Goal: Obtain resource: Download file/media

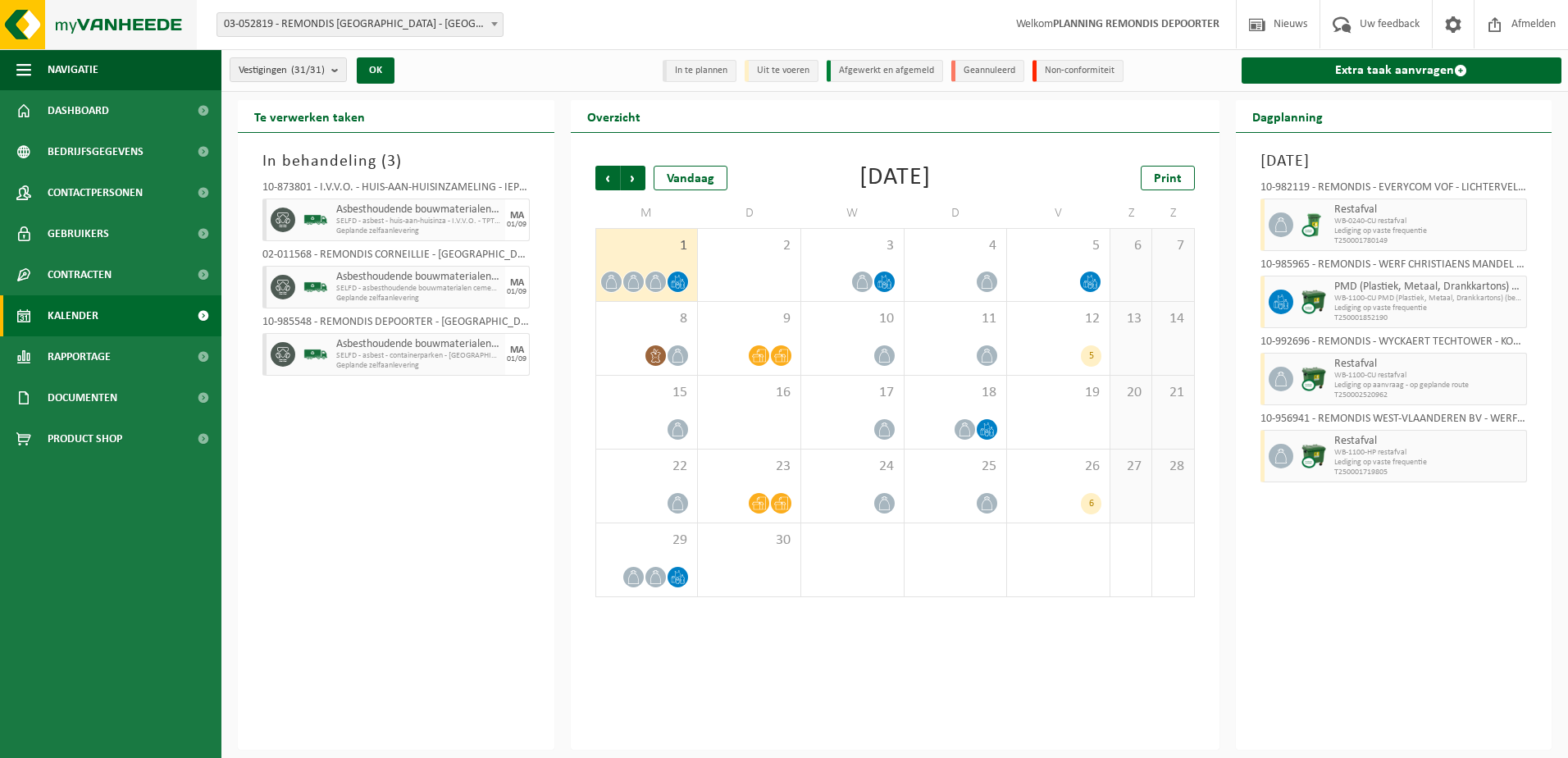
click at [76, 28] on img at bounding box center [98, 25] width 197 height 49
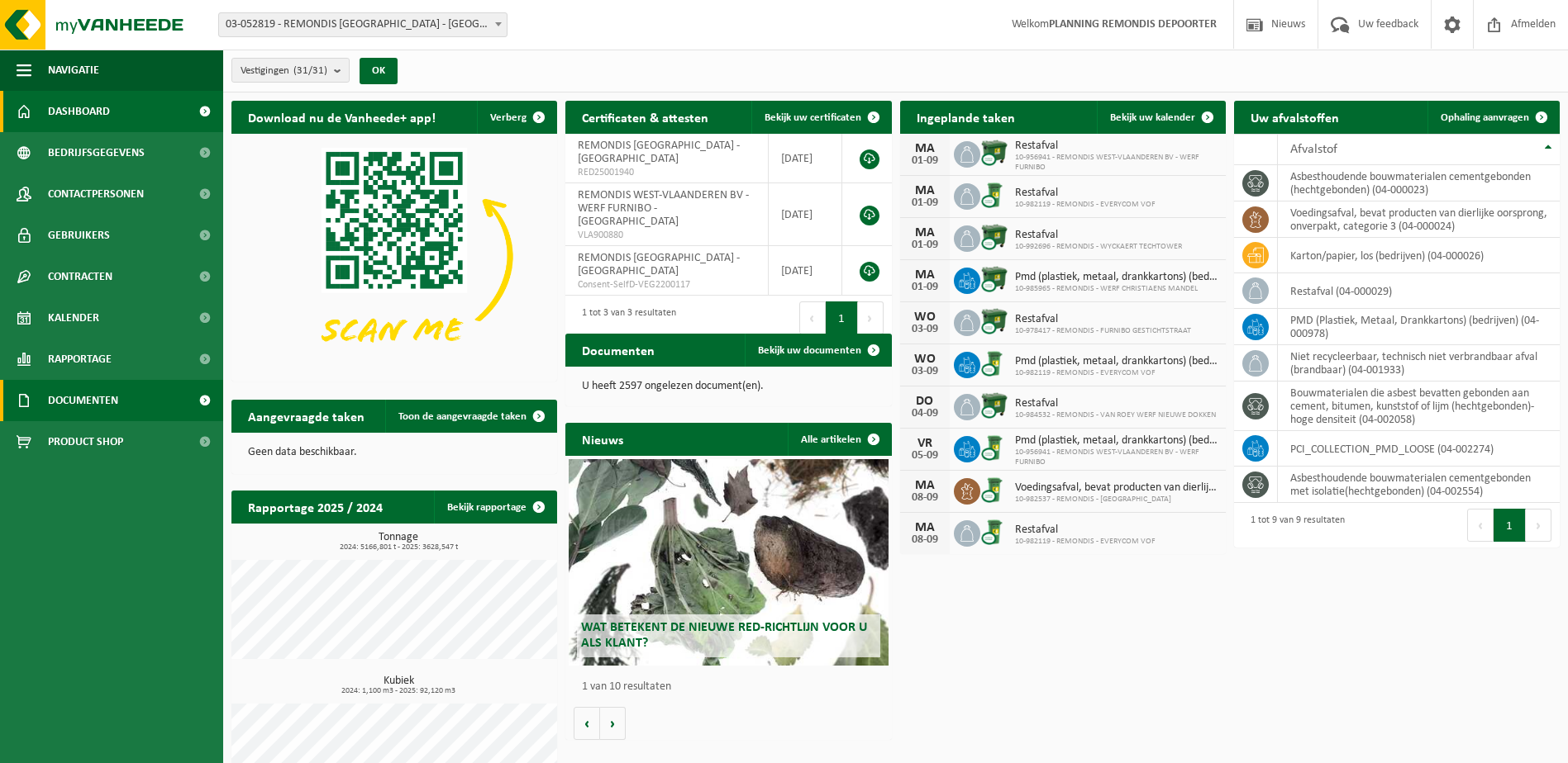
click at [72, 388] on span "Documenten" at bounding box center [83, 400] width 70 height 41
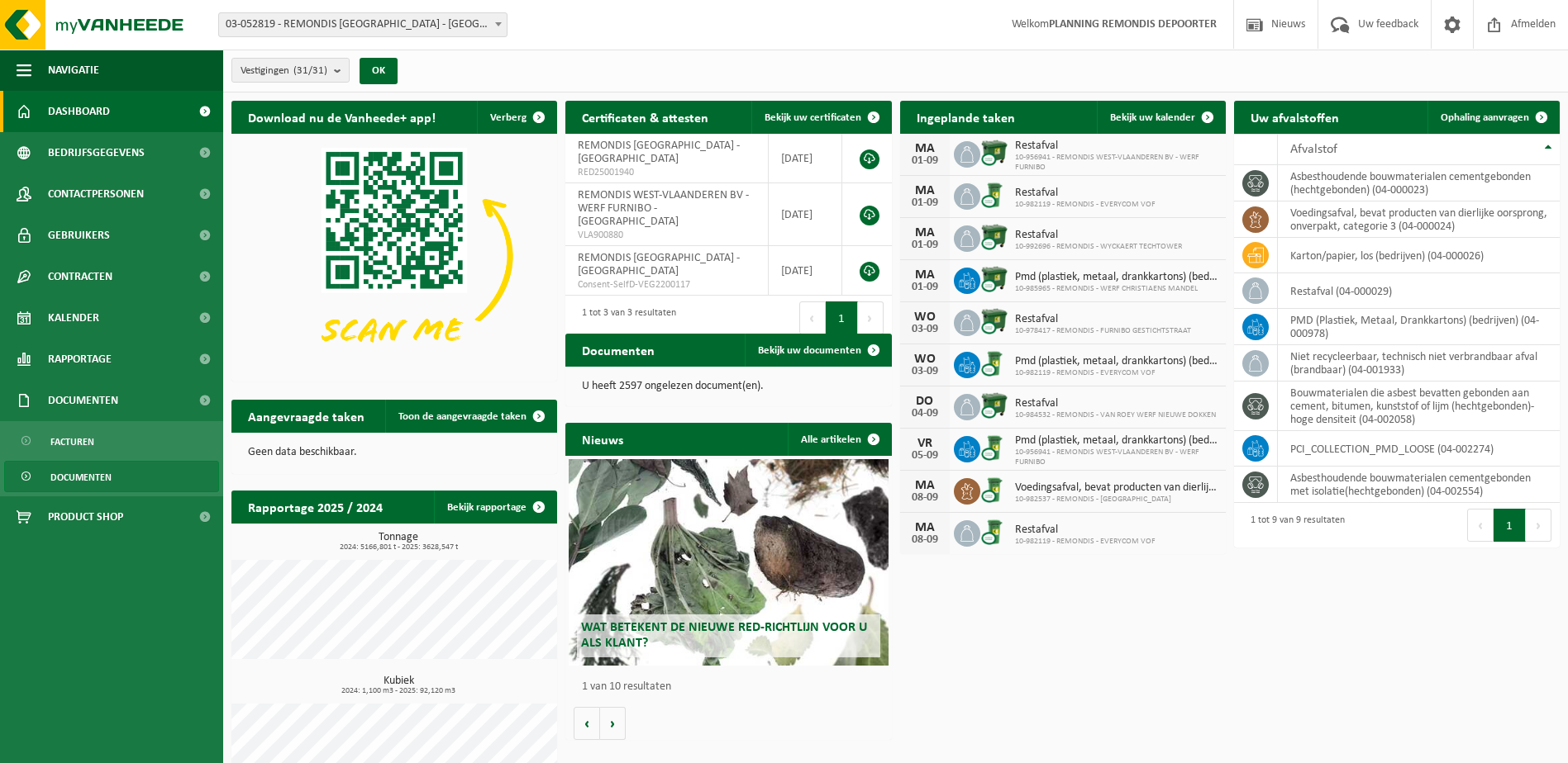
click at [73, 469] on span "Documenten" at bounding box center [81, 477] width 62 height 31
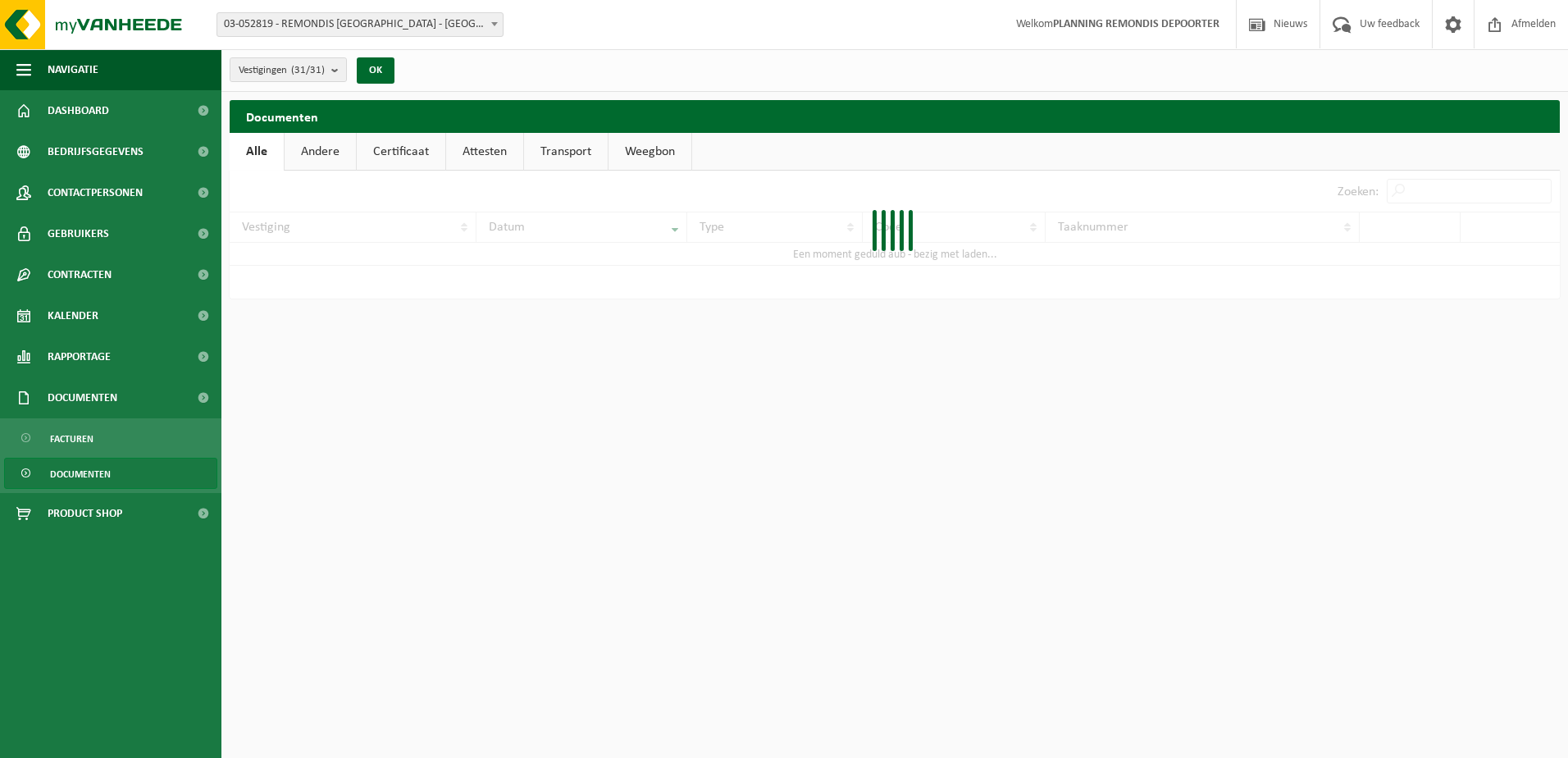
click at [1433, 184] on div at bounding box center [894, 234] width 1330 height 128
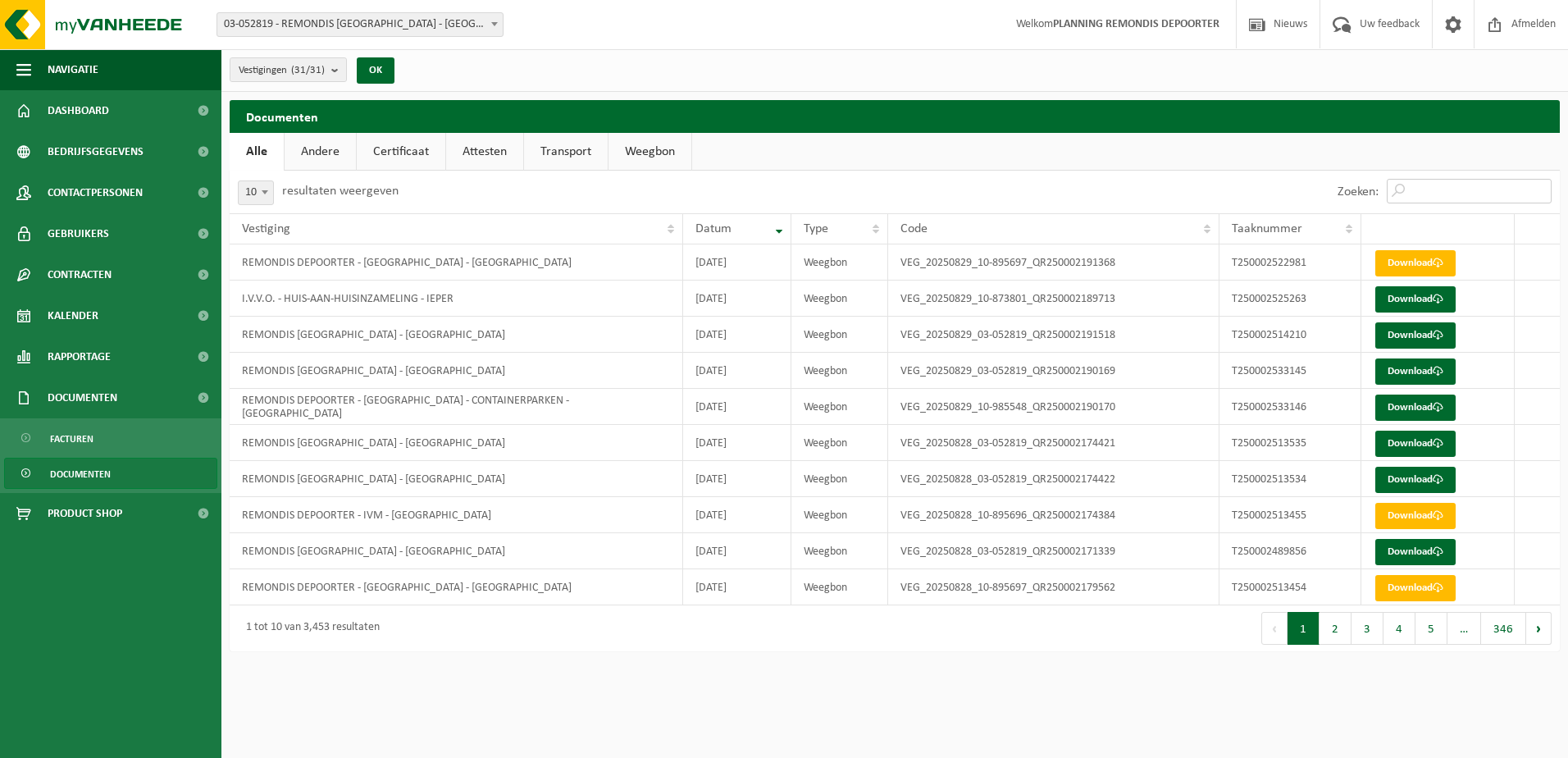
click at [1433, 184] on input "Zoeken:" at bounding box center [1469, 191] width 165 height 25
paste input "T250002525263"
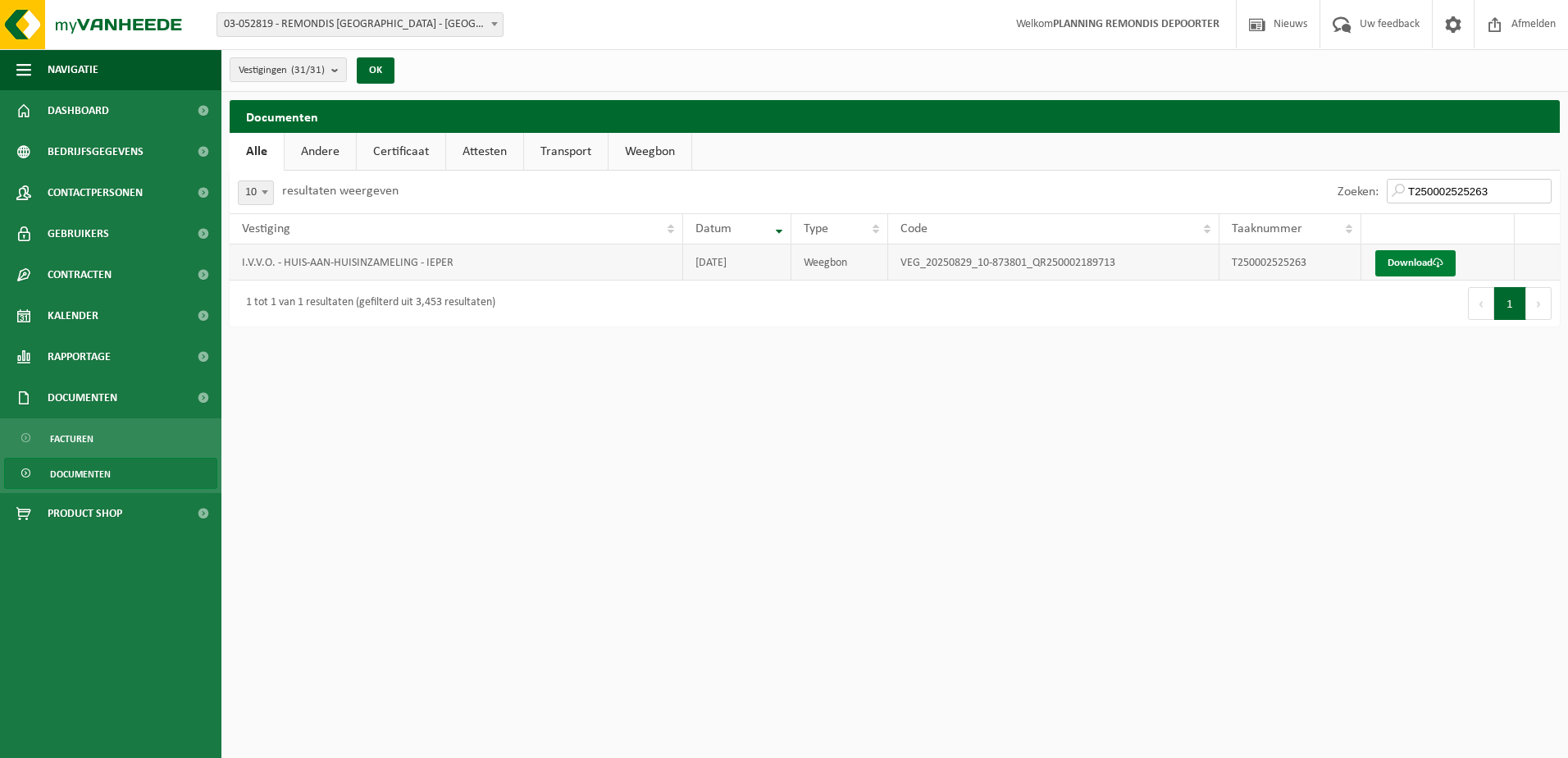
type input "T250002525263"
click at [1402, 254] on link "Download" at bounding box center [1416, 263] width 80 height 26
